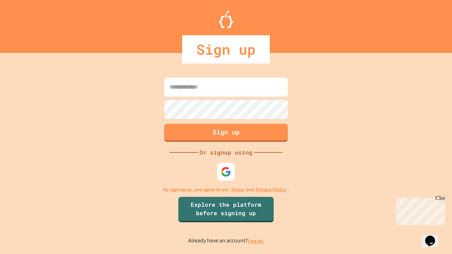
click at [257, 241] on link "Log in." at bounding box center [256, 240] width 16 height 7
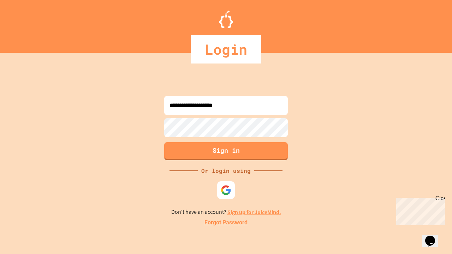
type input "**********"
